Goal: Task Accomplishment & Management: Use online tool/utility

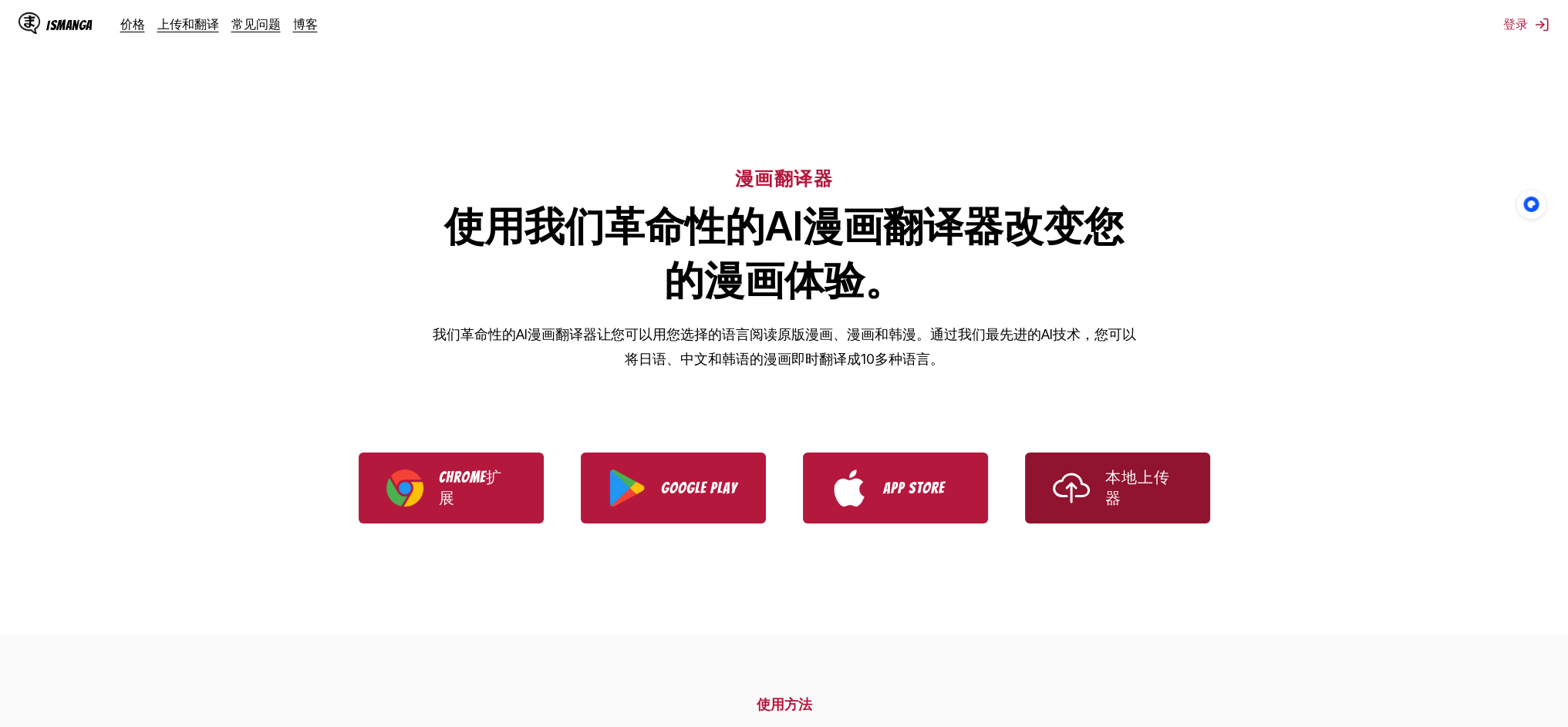
click at [1073, 504] on img "Use IsManga Local Uploader" at bounding box center [1071, 488] width 37 height 37
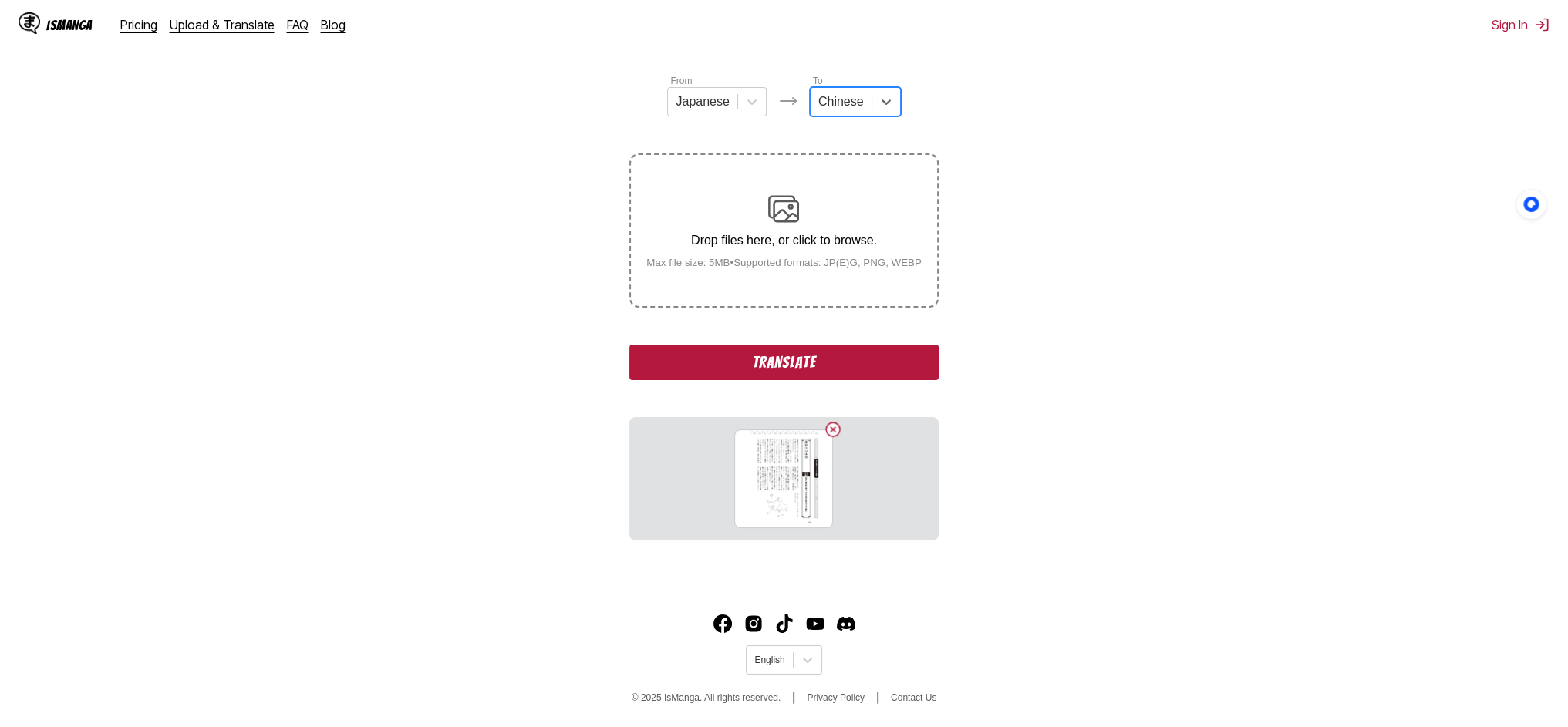
scroll to position [255, 0]
click at [809, 379] on button "Translate" at bounding box center [784, 362] width 309 height 35
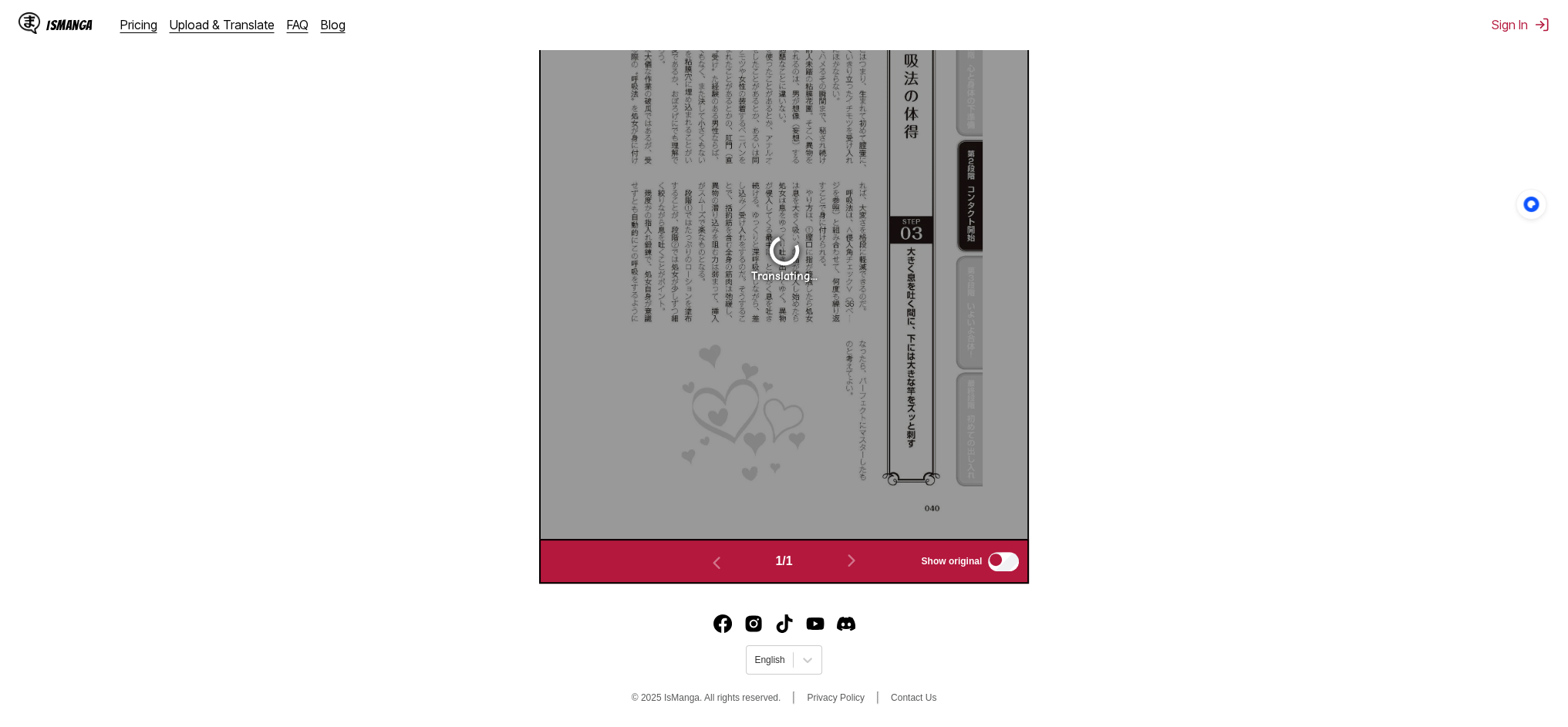
scroll to position [738, 0]
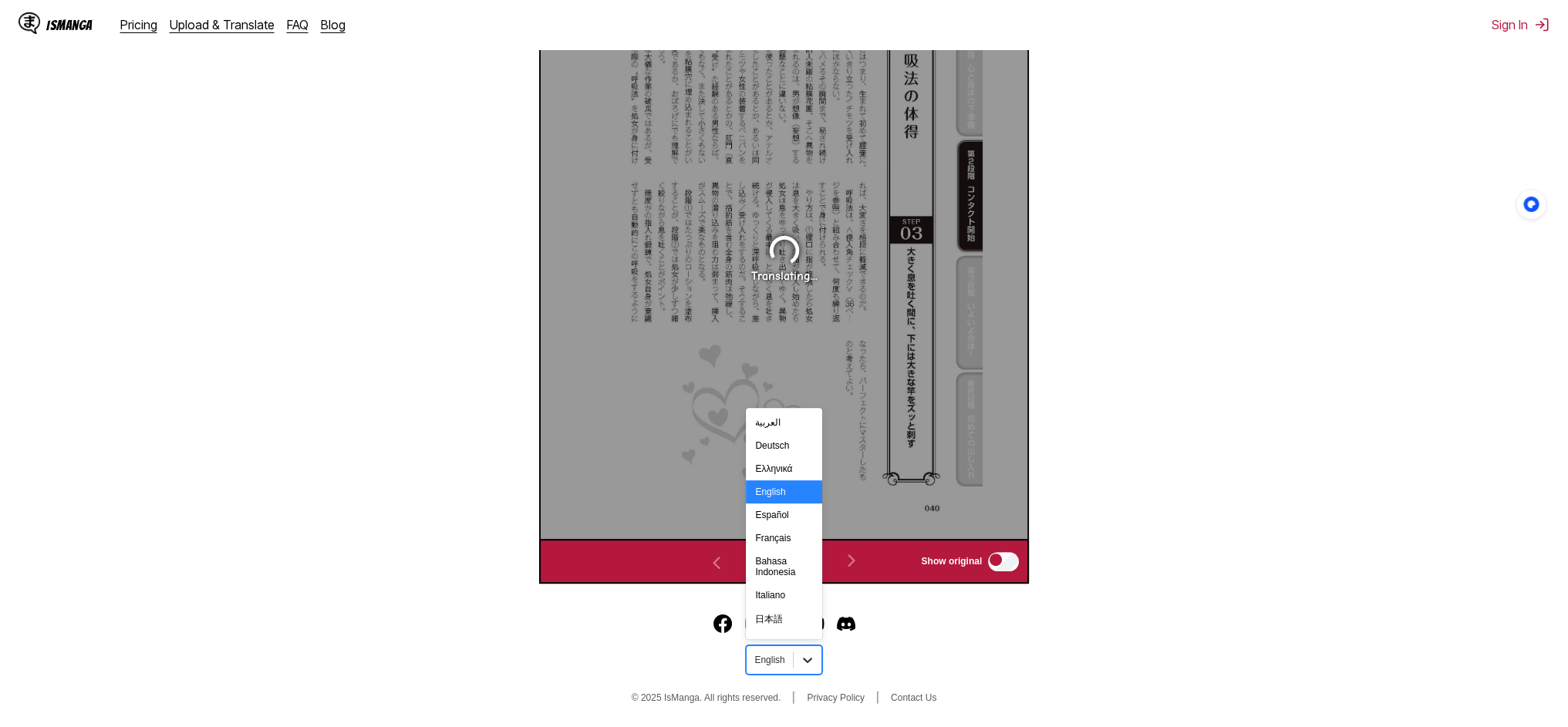
click at [820, 666] on div at bounding box center [808, 660] width 28 height 28
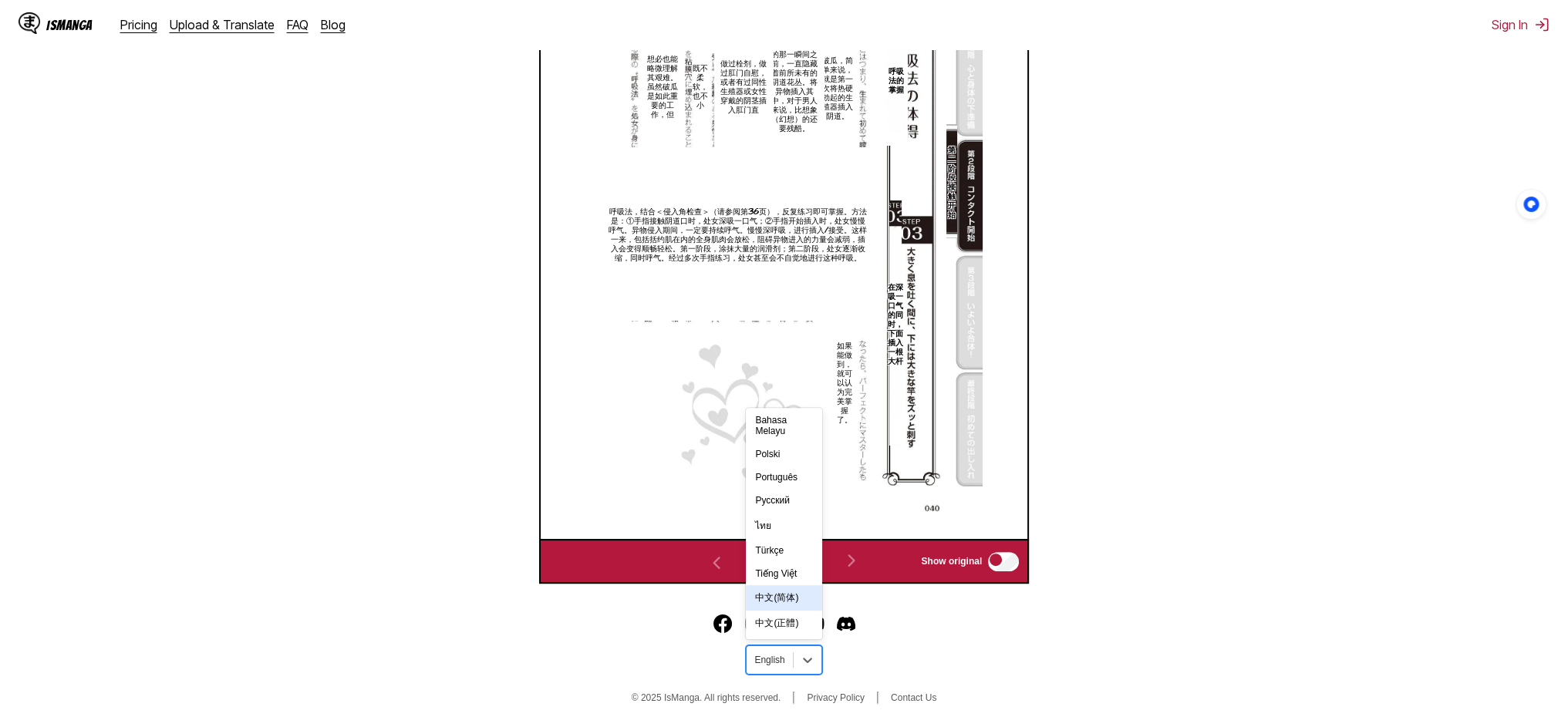
click at [1142, 426] on section "From Japanese To Chinese Drop files here, or click to browse. [PERSON_NAME] fil…" at bounding box center [784, 121] width 1543 height 925
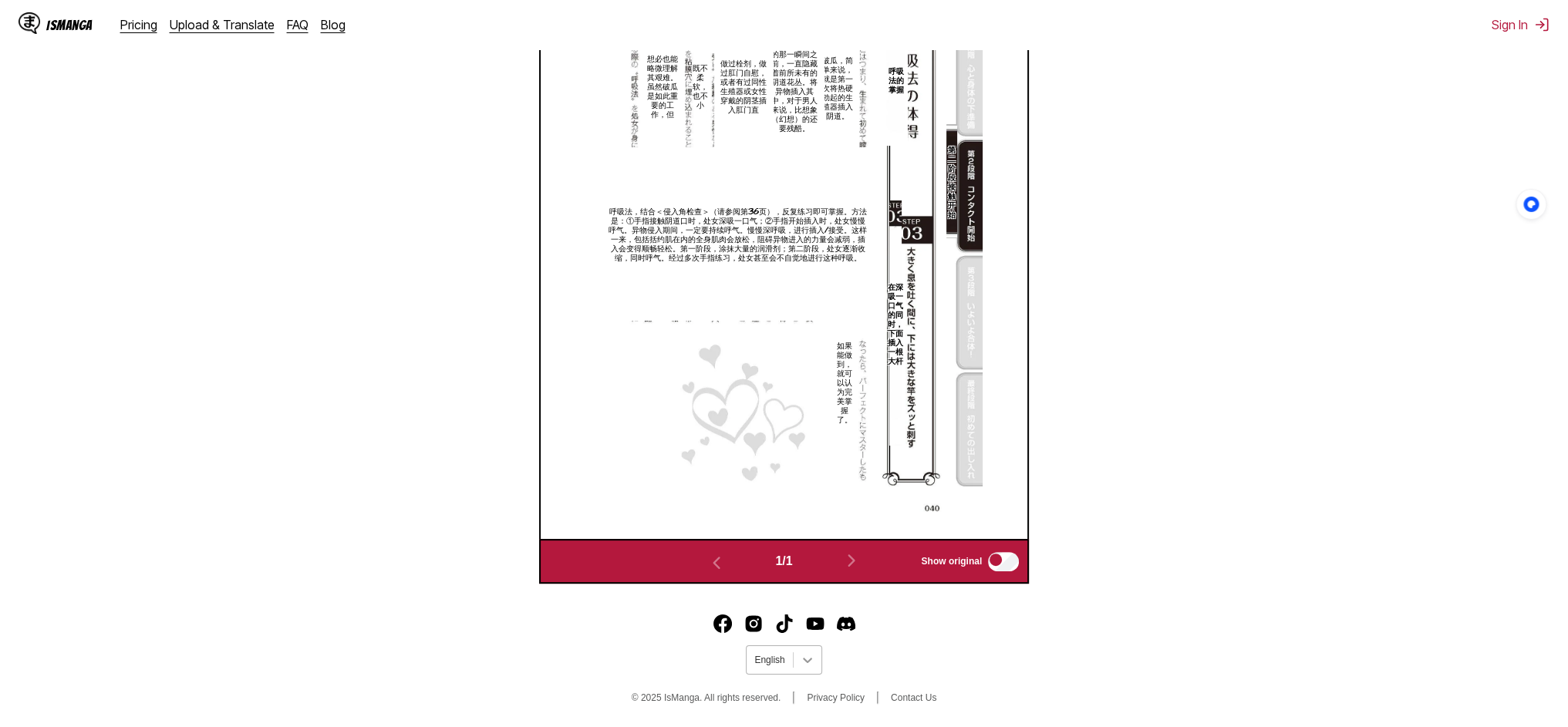
click at [812, 664] on icon at bounding box center [807, 660] width 15 height 15
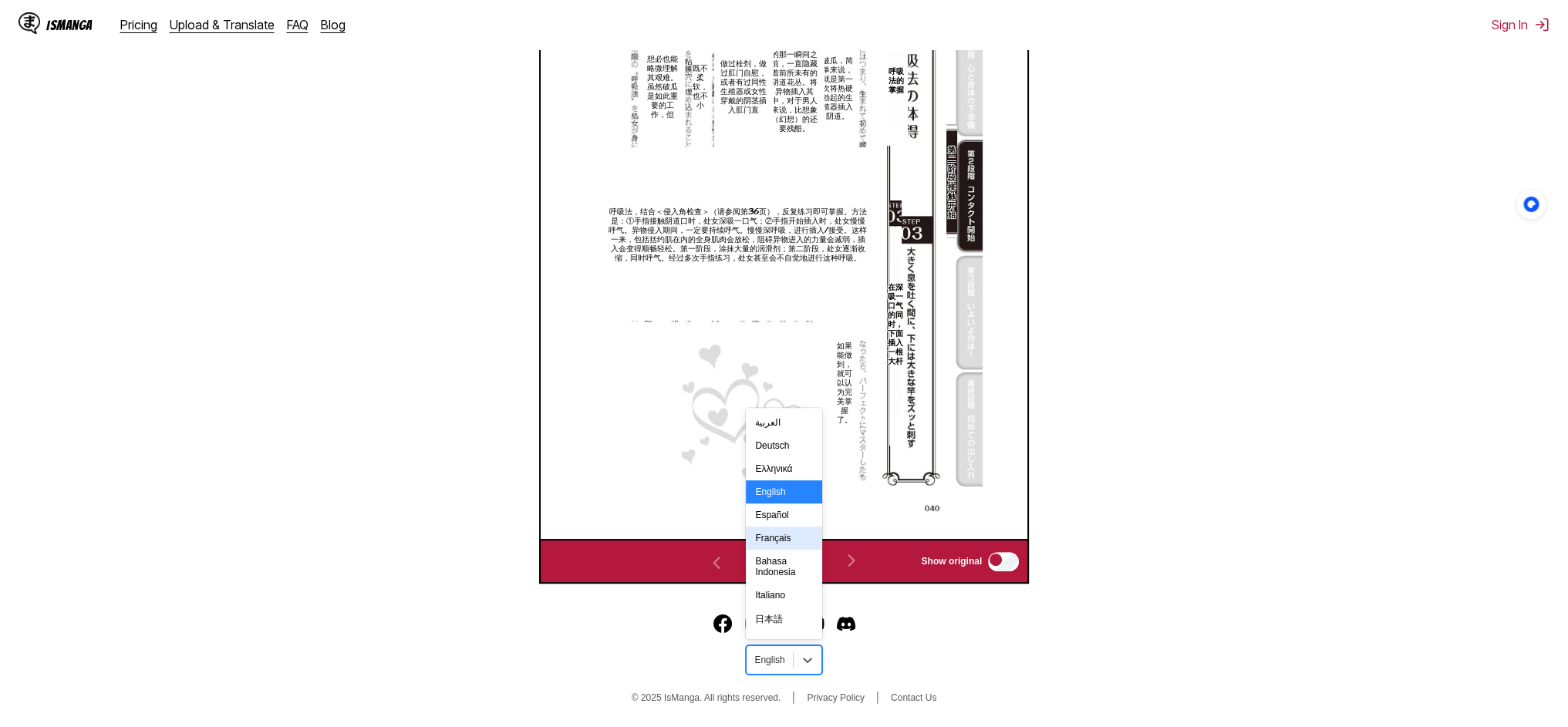
click at [972, 647] on footer "19 results available. Use Up and Down to choose options, press Enter to select …" at bounding box center [784, 662] width 1568 height 131
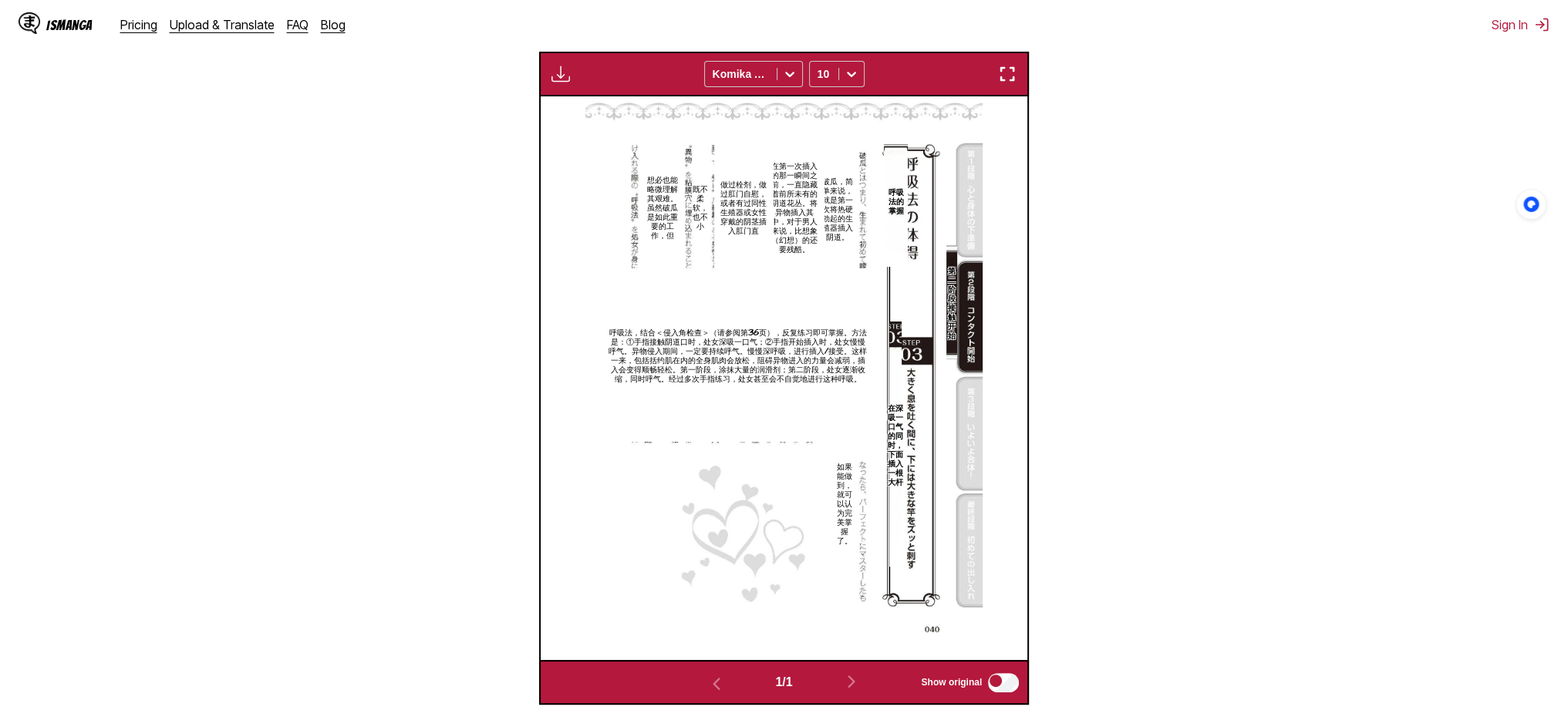
scroll to position [438, 0]
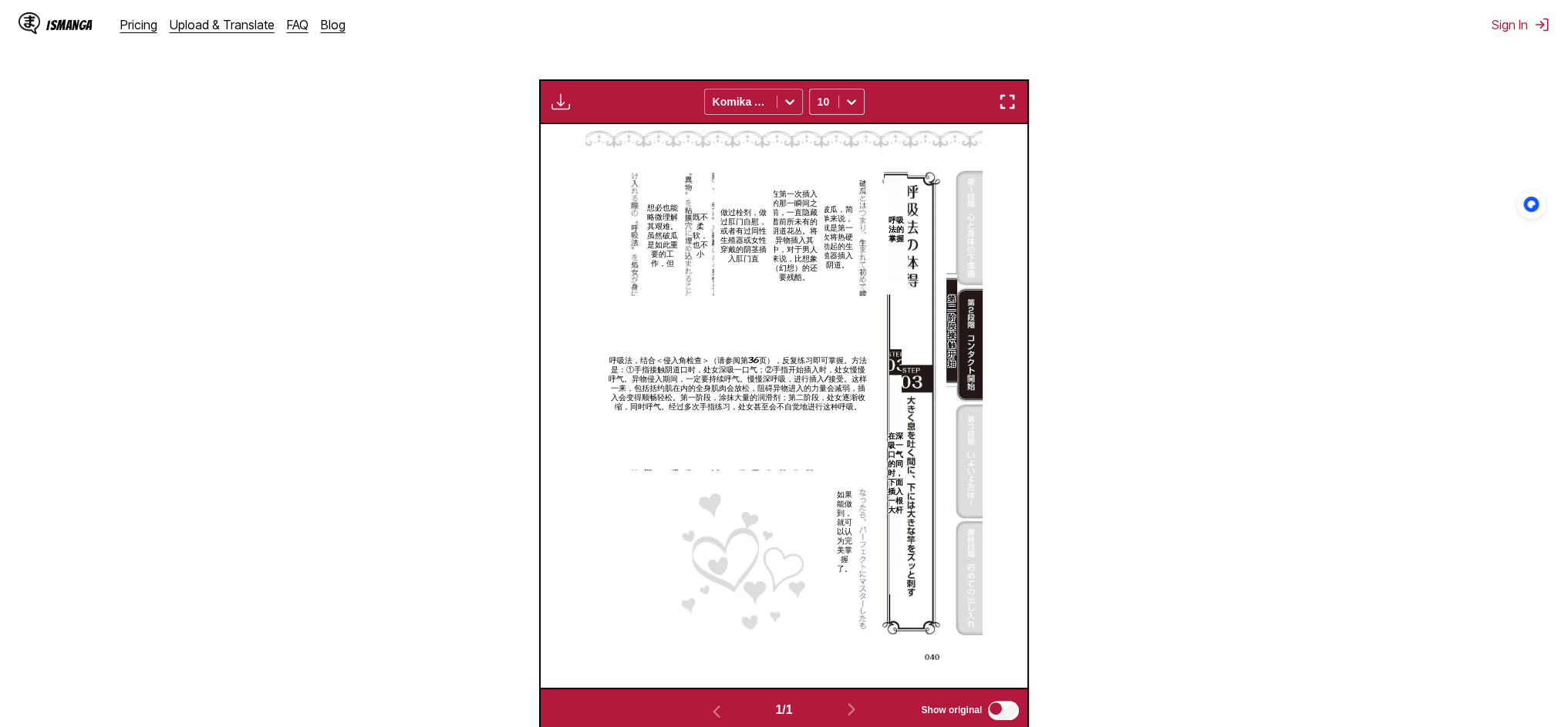
click at [787, 109] on icon at bounding box center [789, 101] width 15 height 15
click at [779, 148] on div "Bangers" at bounding box center [753, 136] width 99 height 23
click at [802, 114] on div at bounding box center [789, 101] width 25 height 25
click at [780, 184] on div "CC Wild Words" at bounding box center [753, 166] width 99 height 37
click at [788, 109] on icon at bounding box center [789, 101] width 15 height 15
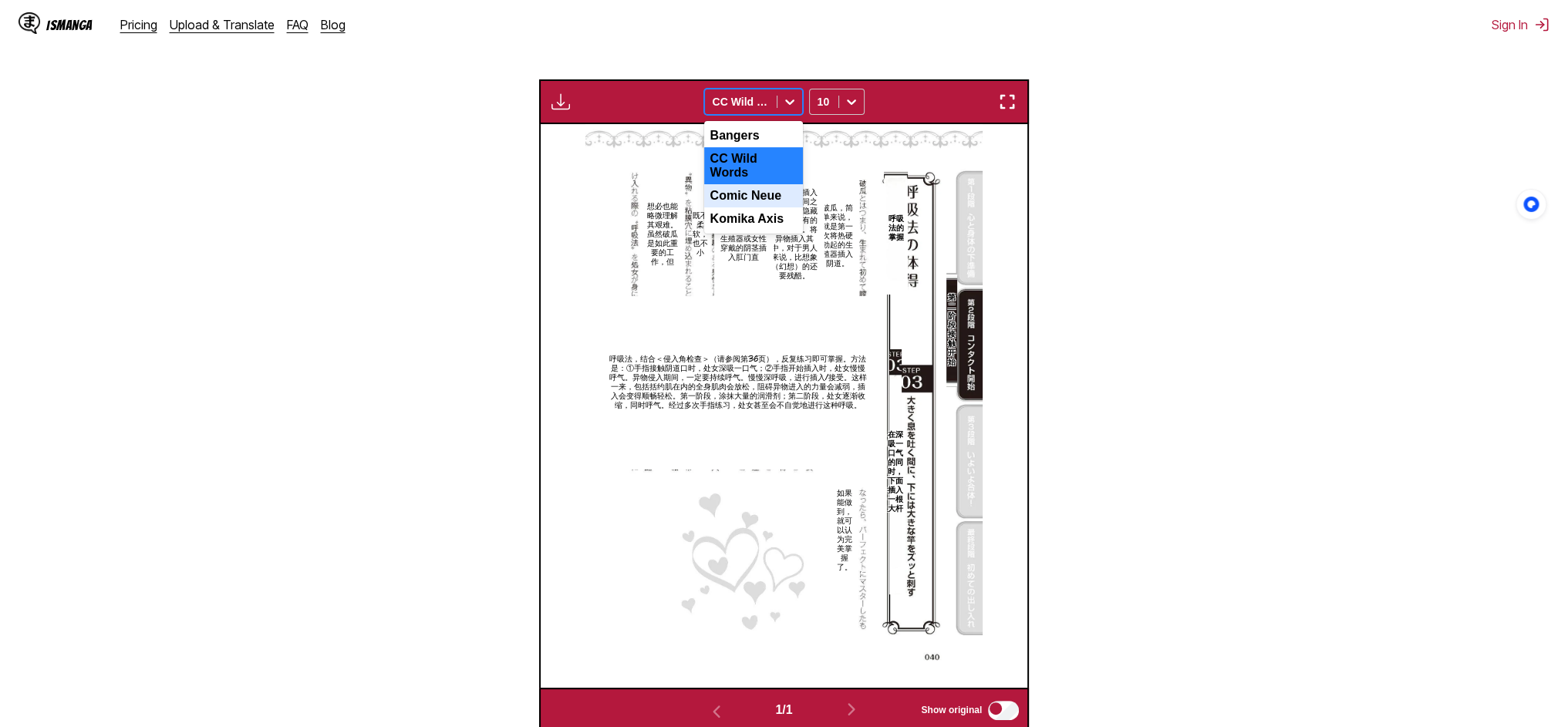
click at [756, 207] on div "Comic Neue" at bounding box center [753, 196] width 99 height 23
click at [790, 109] on icon at bounding box center [789, 101] width 15 height 15
click at [748, 231] on div "Komika Axis" at bounding box center [753, 219] width 99 height 23
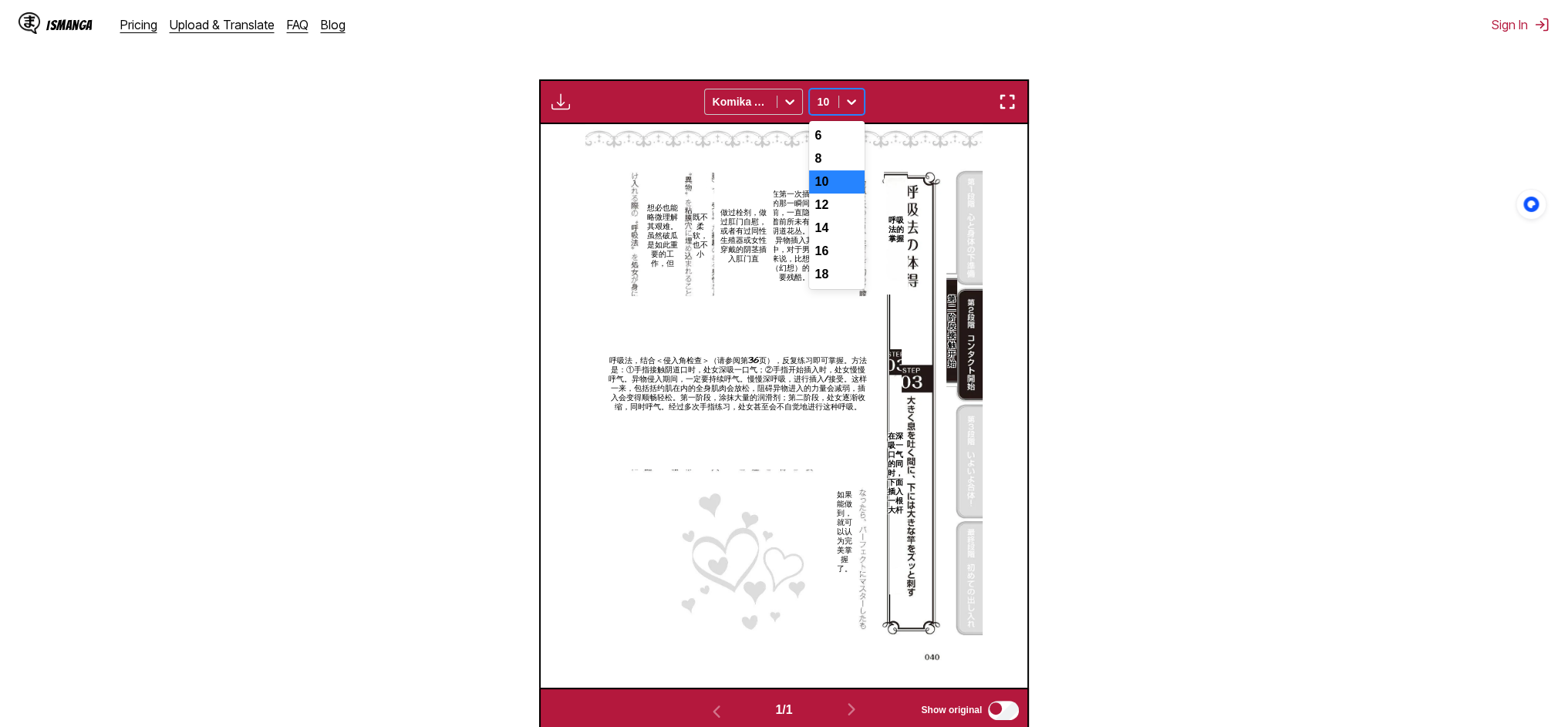
click at [859, 109] on icon at bounding box center [851, 101] width 15 height 15
click at [836, 263] on div "16" at bounding box center [837, 251] width 56 height 23
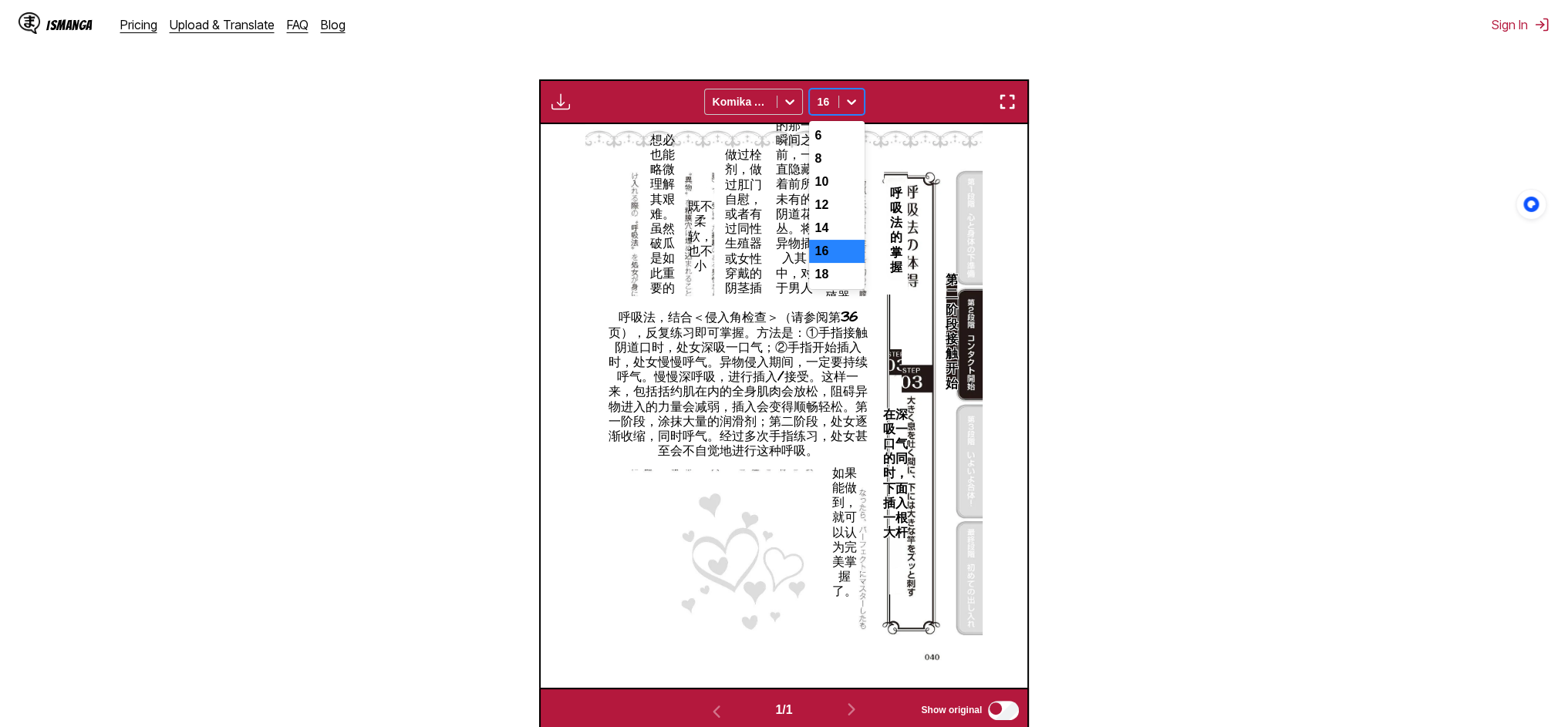
click at [863, 114] on div at bounding box center [851, 101] width 25 height 25
click at [844, 194] on div "10" at bounding box center [837, 182] width 56 height 23
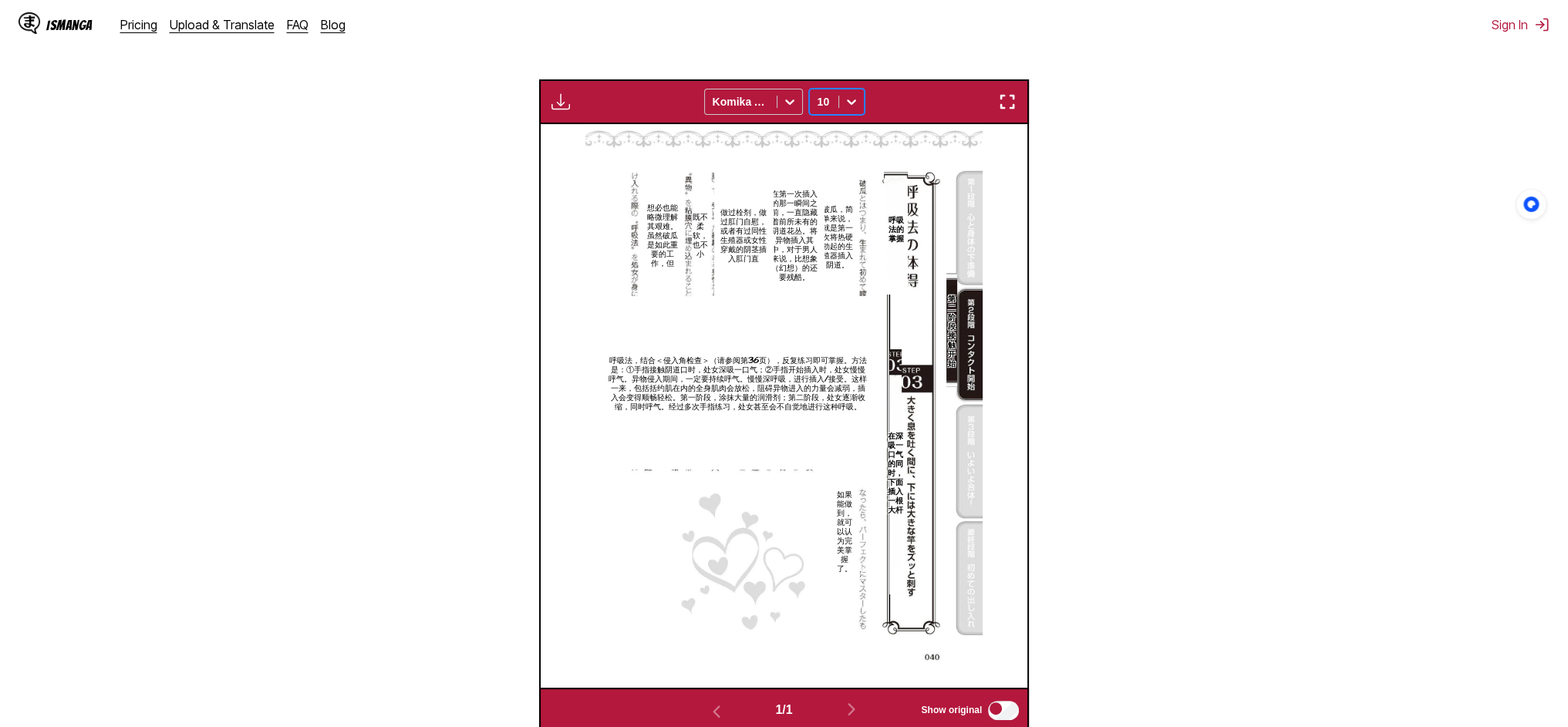
click at [859, 109] on icon at bounding box center [851, 101] width 15 height 15
click at [854, 240] on div "14" at bounding box center [837, 228] width 56 height 23
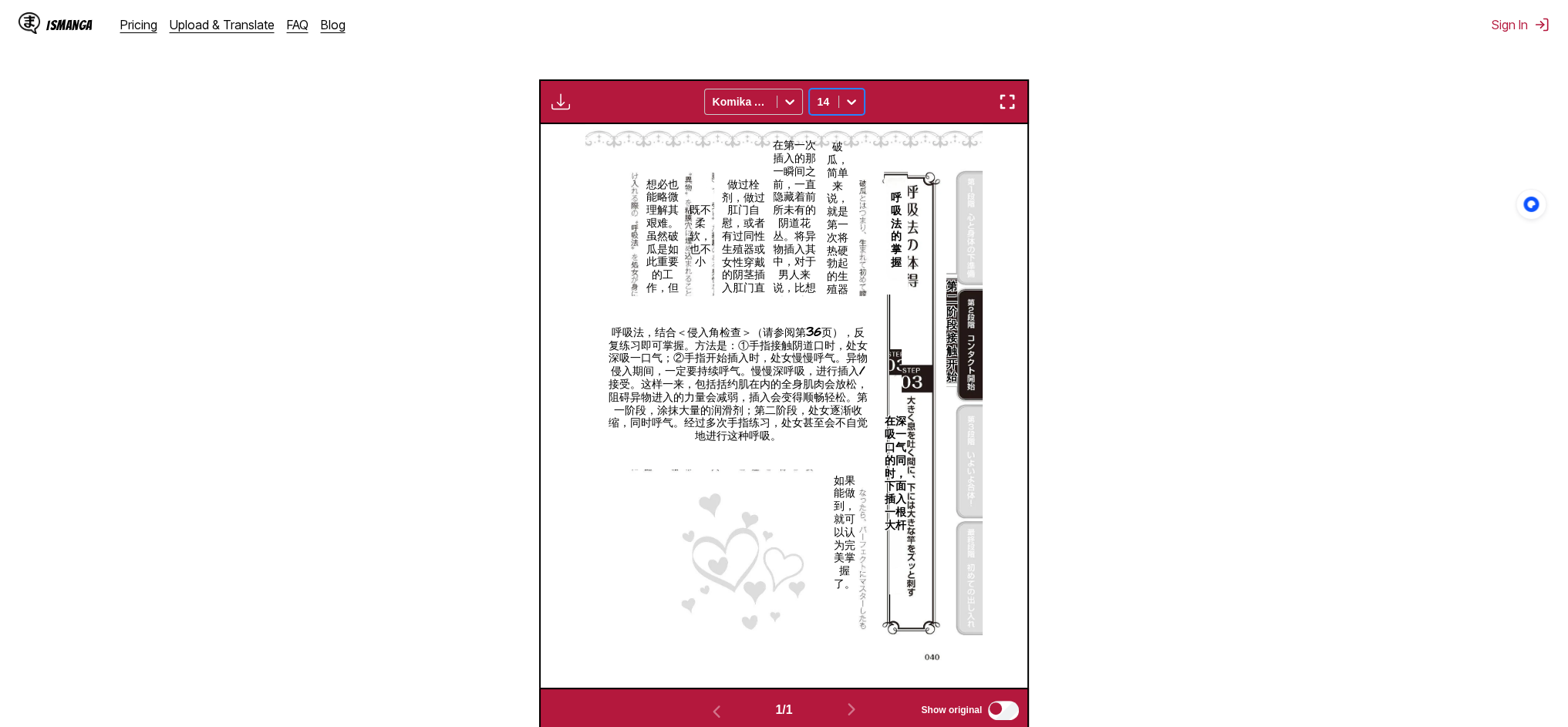
click at [844, 336] on p "破瓜，简单来说，就是第一次将热硬勃起的生殖器插入阴道。" at bounding box center [837, 235] width 38 height 200
click at [855, 425] on section "呼吸法，结合＜侵入角检查＞（请参阅第36页），反复练习即可掌握。方法是：①手指接触阴道口时，处女深吸一口气；②手指开始插入时，处女慢慢呼气。异物侵入期间，一定…" at bounding box center [737, 383] width 272 height 174
click at [954, 166] on icon "close-tooltip" at bounding box center [950, 160] width 11 height 11
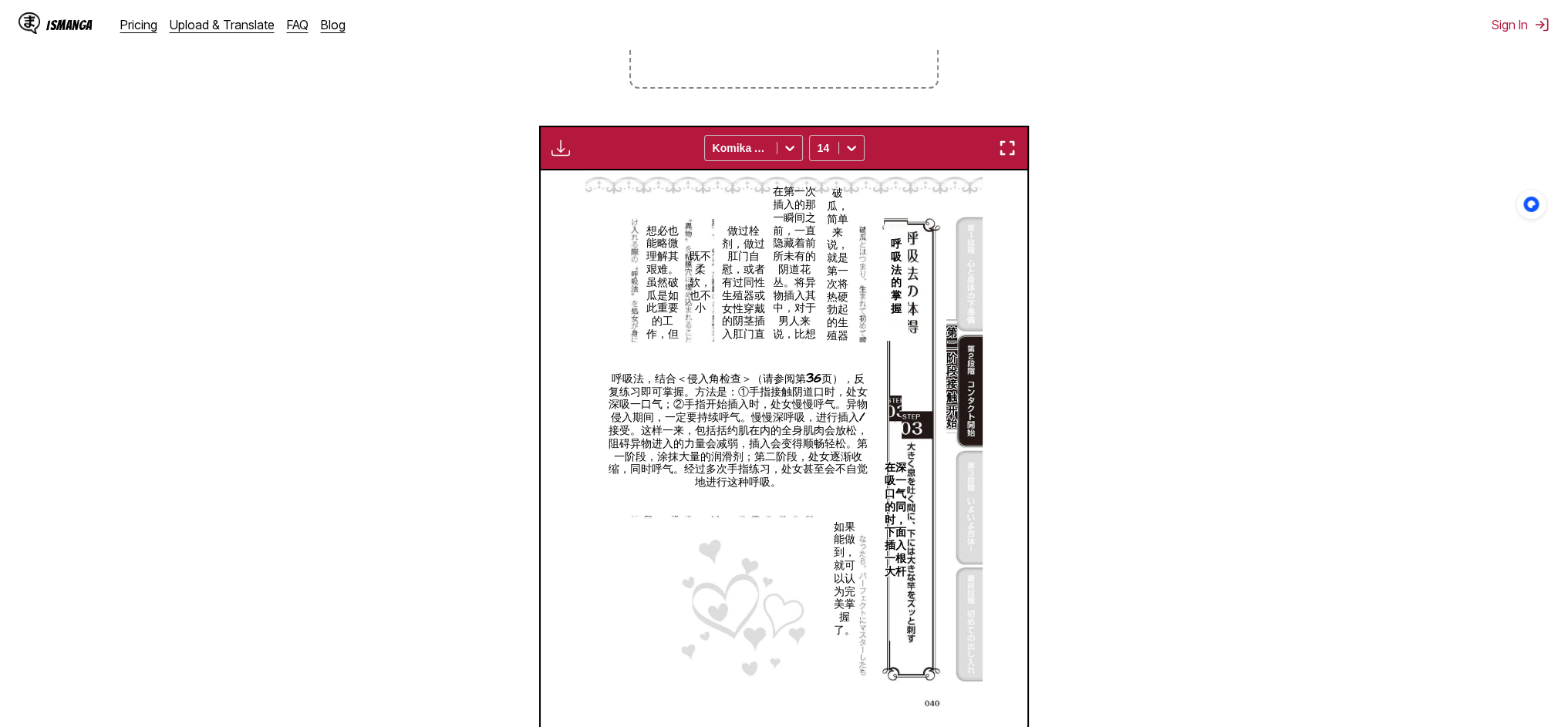
scroll to position [361, 0]
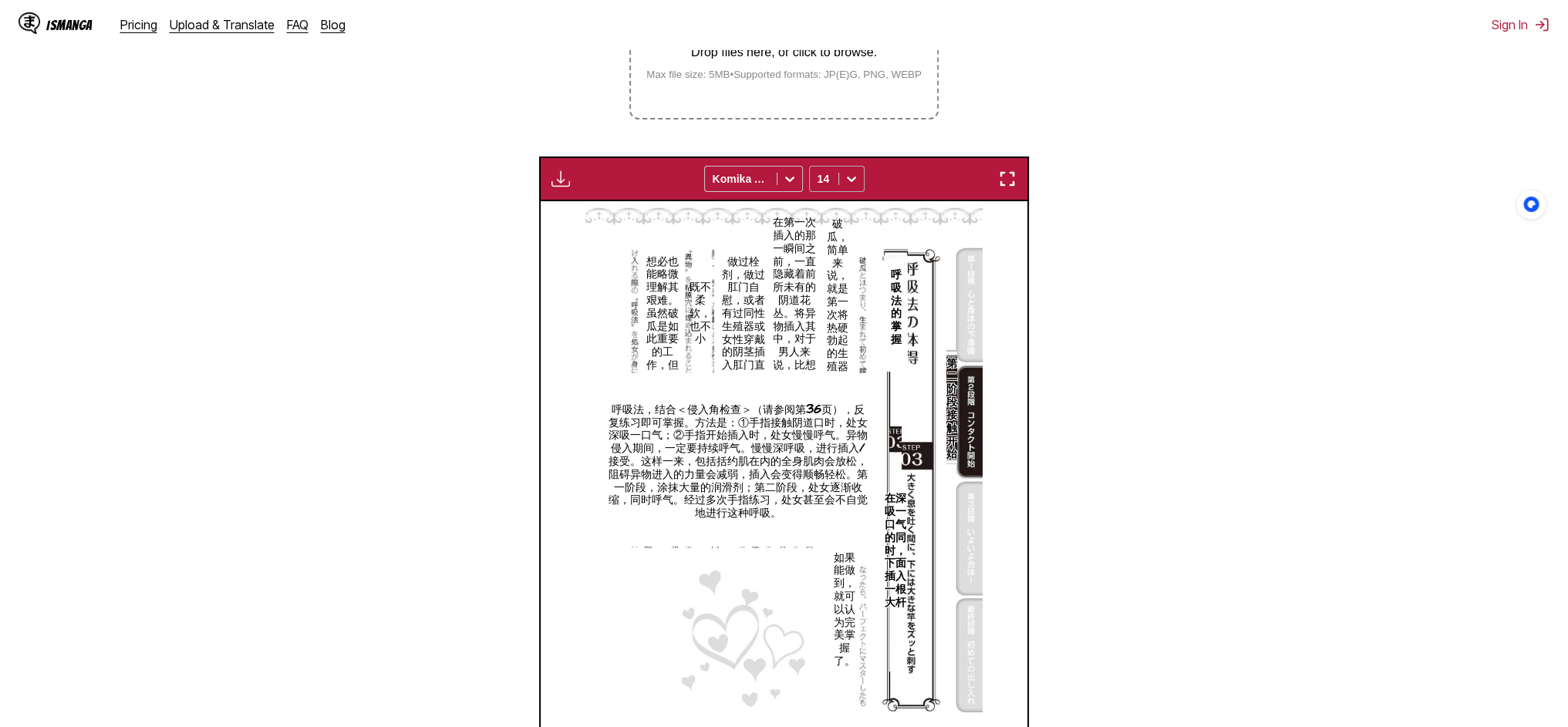
click at [859, 187] on icon at bounding box center [851, 179] width 15 height 15
click at [846, 271] on div "10" at bounding box center [837, 259] width 56 height 23
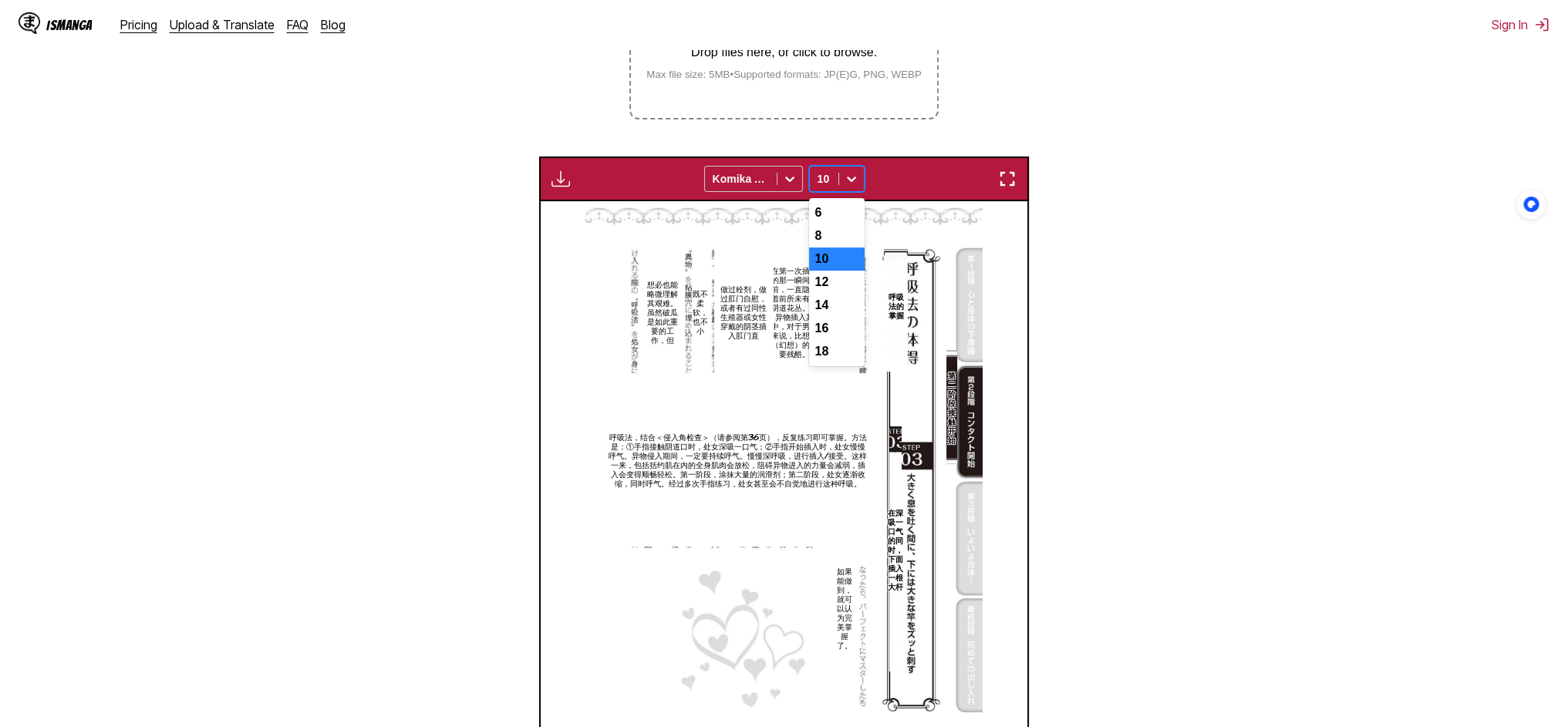
click at [859, 187] on icon at bounding box center [851, 179] width 15 height 15
click at [858, 271] on div "10" at bounding box center [837, 259] width 56 height 23
click at [859, 187] on icon at bounding box center [851, 179] width 15 height 15
click at [848, 247] on div "8" at bounding box center [837, 235] width 56 height 23
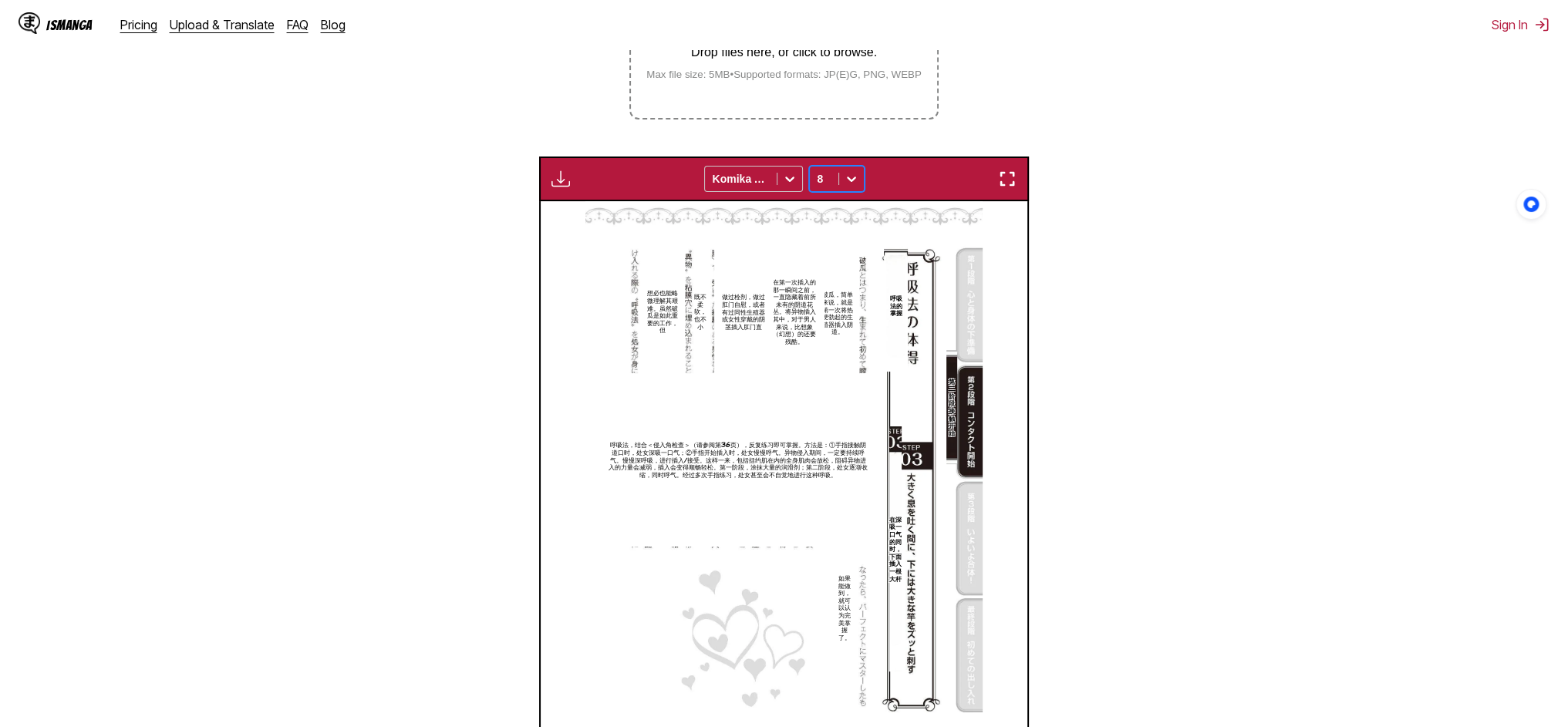
click at [859, 187] on icon at bounding box center [851, 179] width 15 height 15
click at [857, 271] on div "10" at bounding box center [837, 259] width 56 height 23
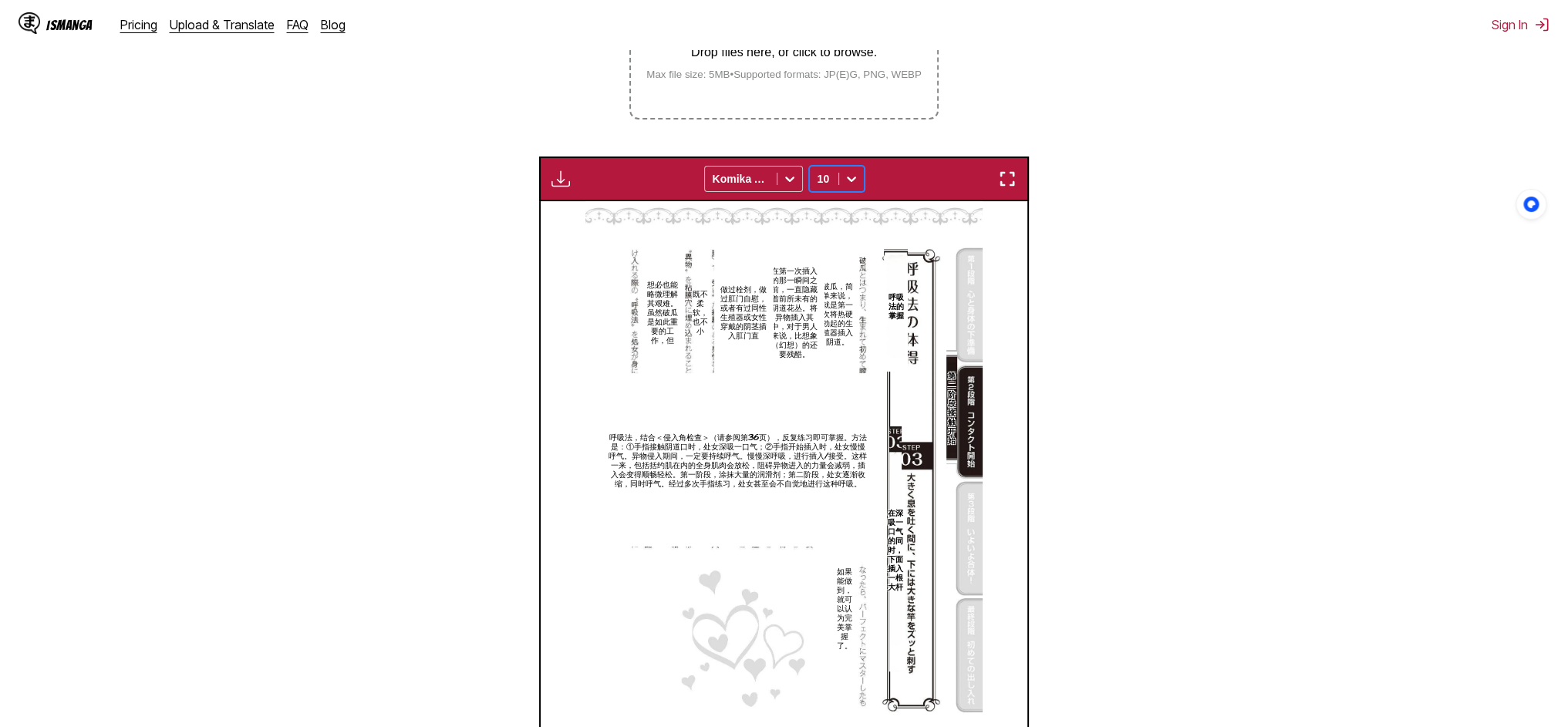
click at [859, 187] on icon at bounding box center [851, 179] width 15 height 15
click at [855, 294] on div "12" at bounding box center [837, 282] width 56 height 23
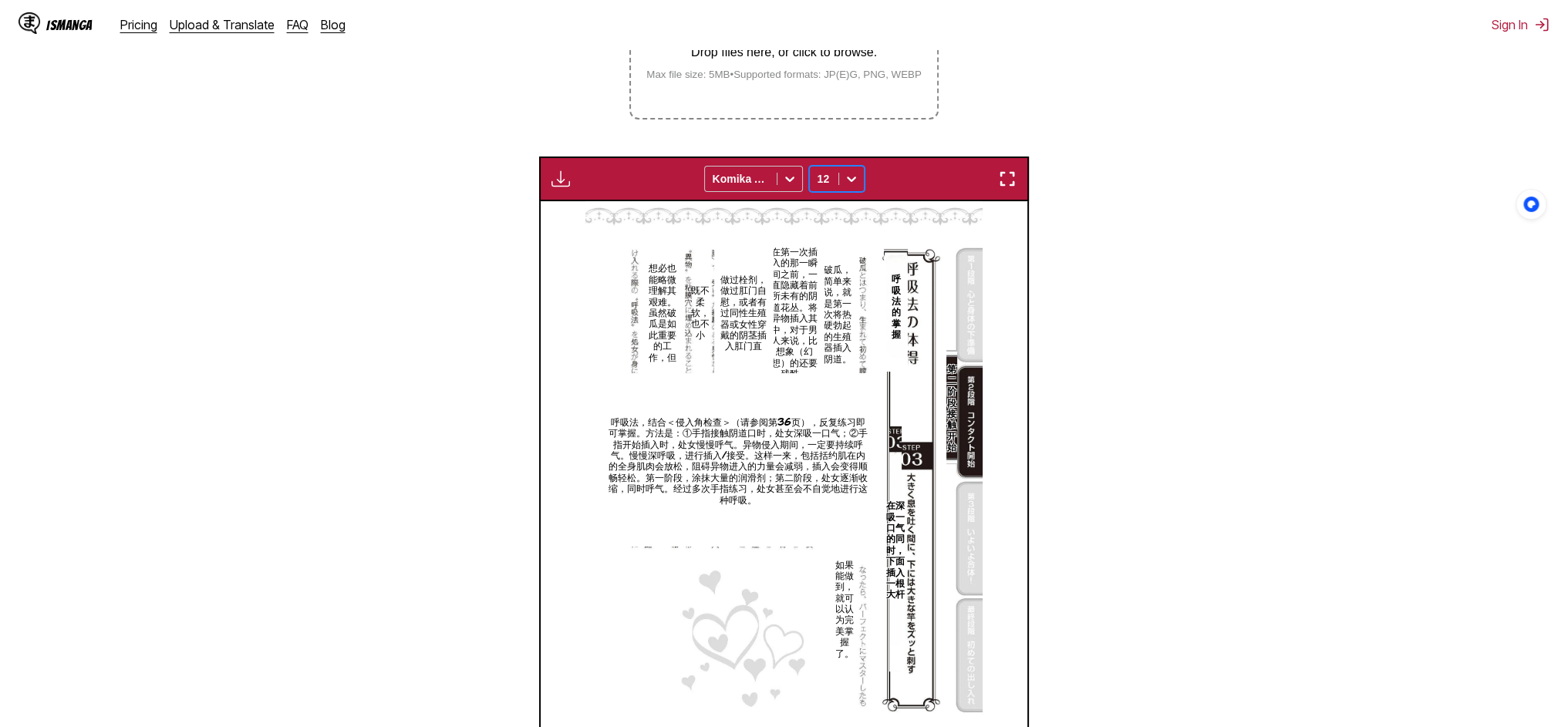
click at [859, 187] on icon at bounding box center [851, 179] width 15 height 15
click at [859, 317] on div "14" at bounding box center [837, 305] width 56 height 23
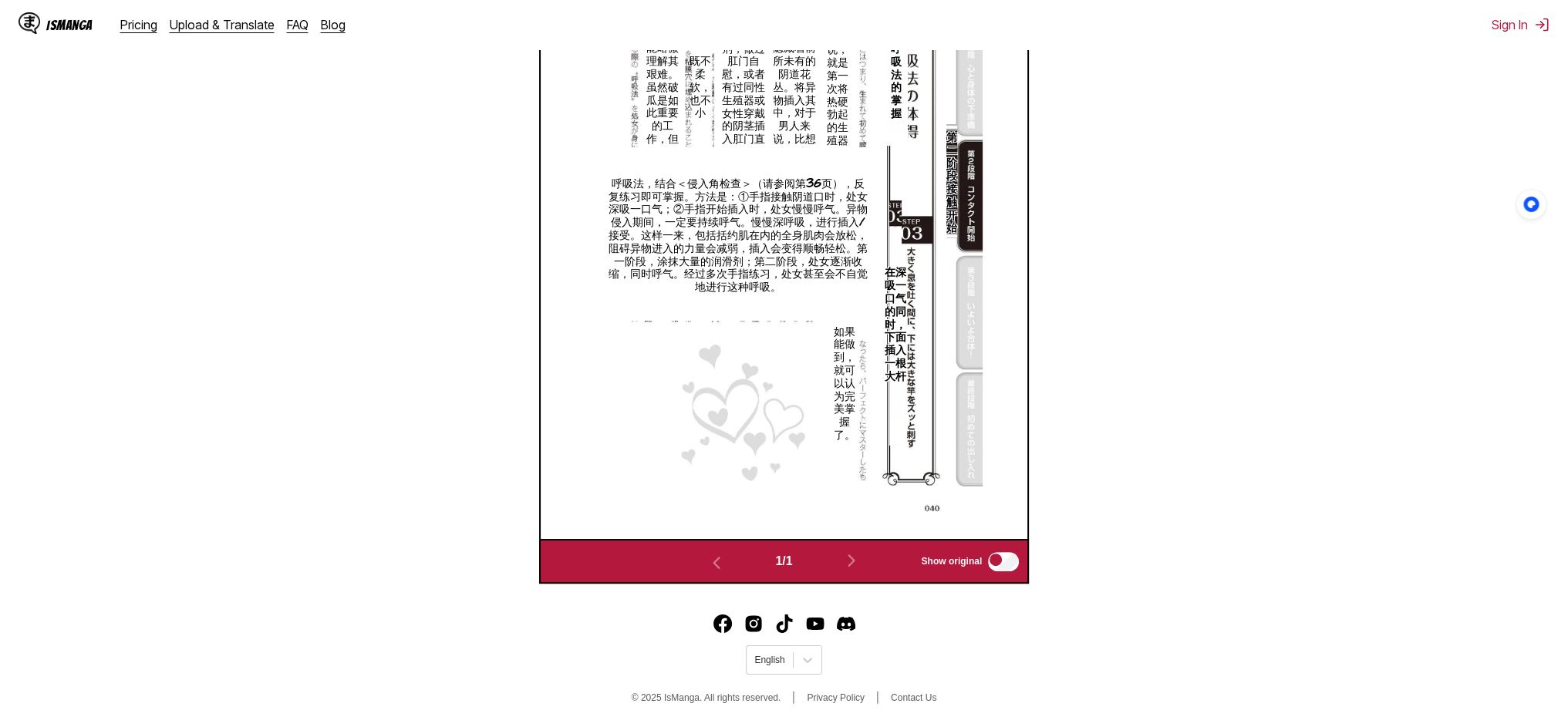
scroll to position [129, 0]
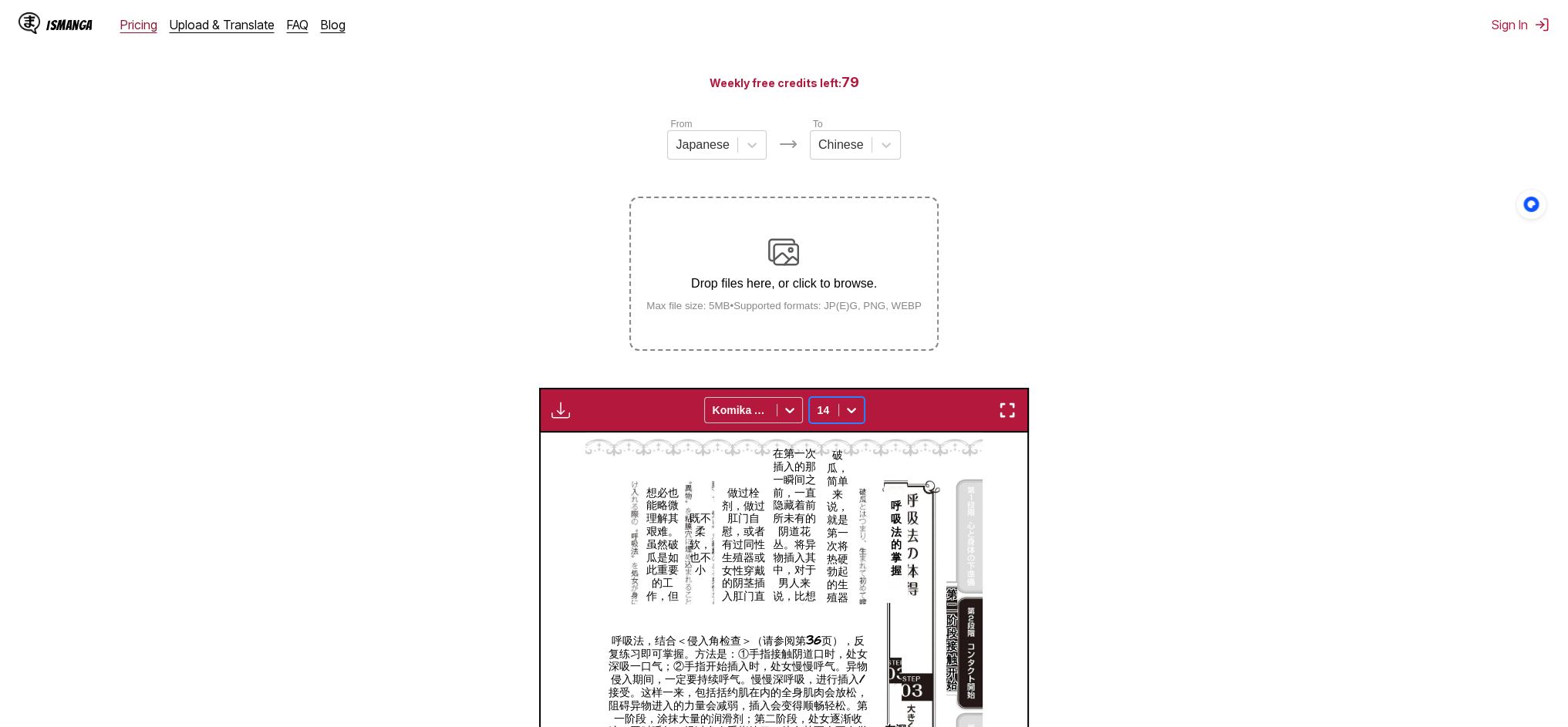
click at [147, 27] on link "Pricing" at bounding box center [139, 24] width 37 height 15
